Goal: Task Accomplishment & Management: Manage account settings

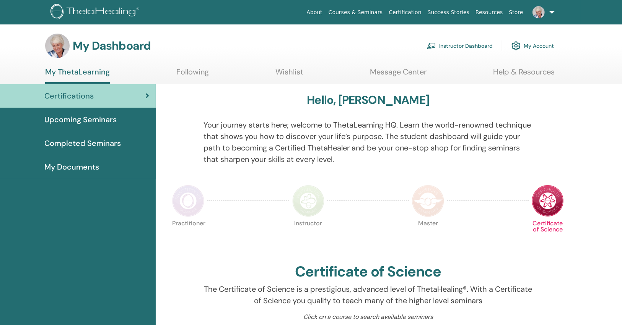
click at [450, 43] on link "Instructor Dashboard" at bounding box center [460, 45] width 66 height 17
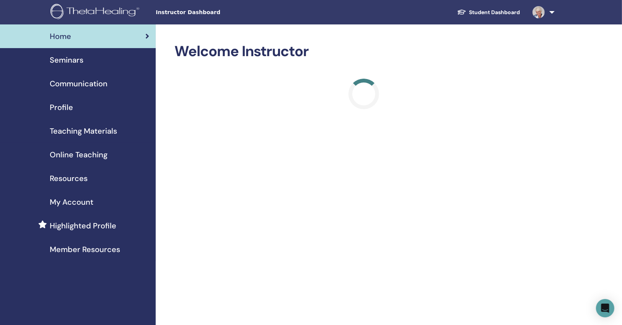
click at [87, 59] on div "Seminars" at bounding box center [77, 59] width 143 height 11
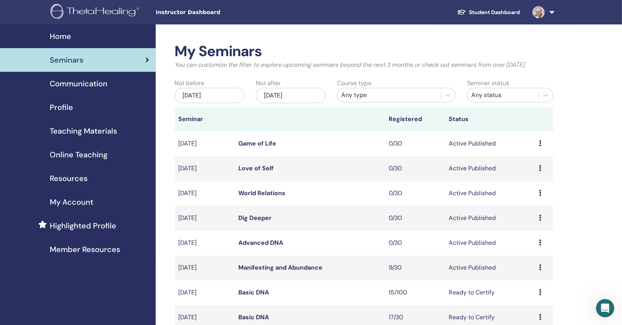
click at [254, 239] on link "Advanced DNA" at bounding box center [261, 243] width 45 height 8
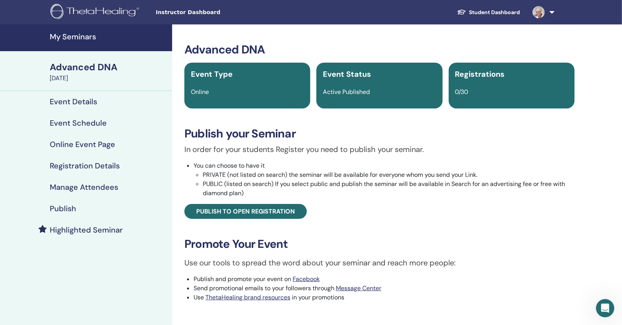
click at [104, 203] on link "Publish" at bounding box center [86, 208] width 172 height 21
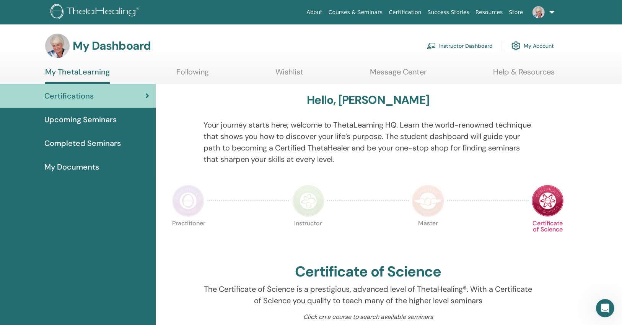
click at [433, 44] on img at bounding box center [431, 45] width 9 height 7
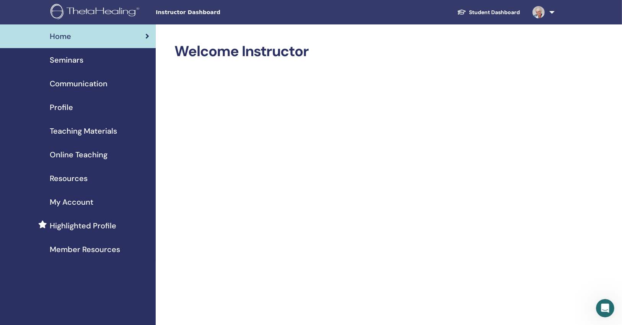
click at [59, 62] on span "Seminars" at bounding box center [67, 59] width 34 height 11
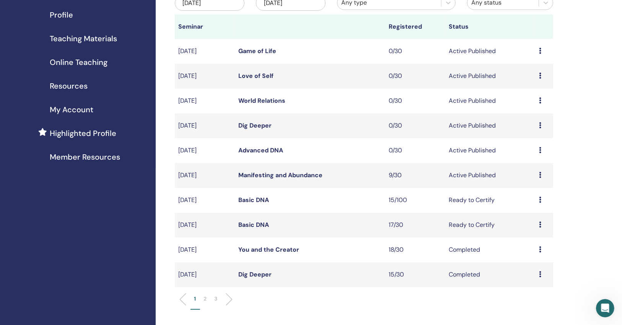
scroll to position [122, 0]
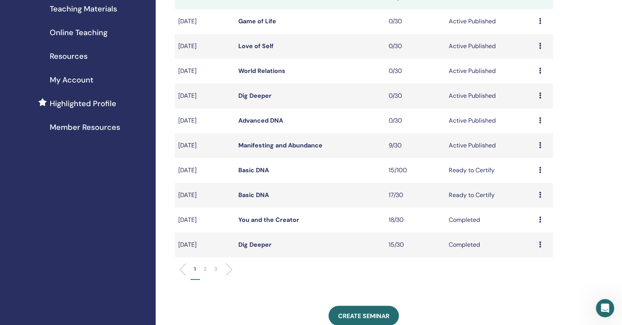
click at [268, 146] on link "Manifesting and Abundance" at bounding box center [281, 146] width 84 height 8
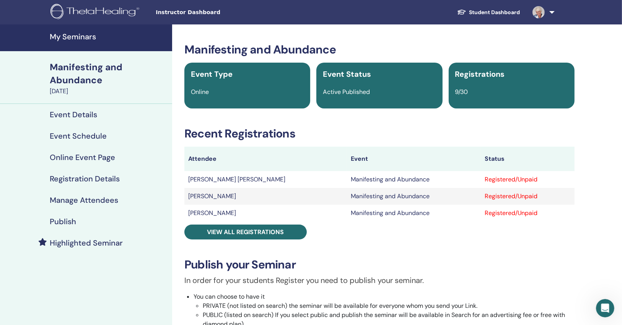
click at [89, 202] on h4 "Manage Attendees" at bounding box center [84, 200] width 68 height 9
